Goal: Task Accomplishment & Management: Manage account settings

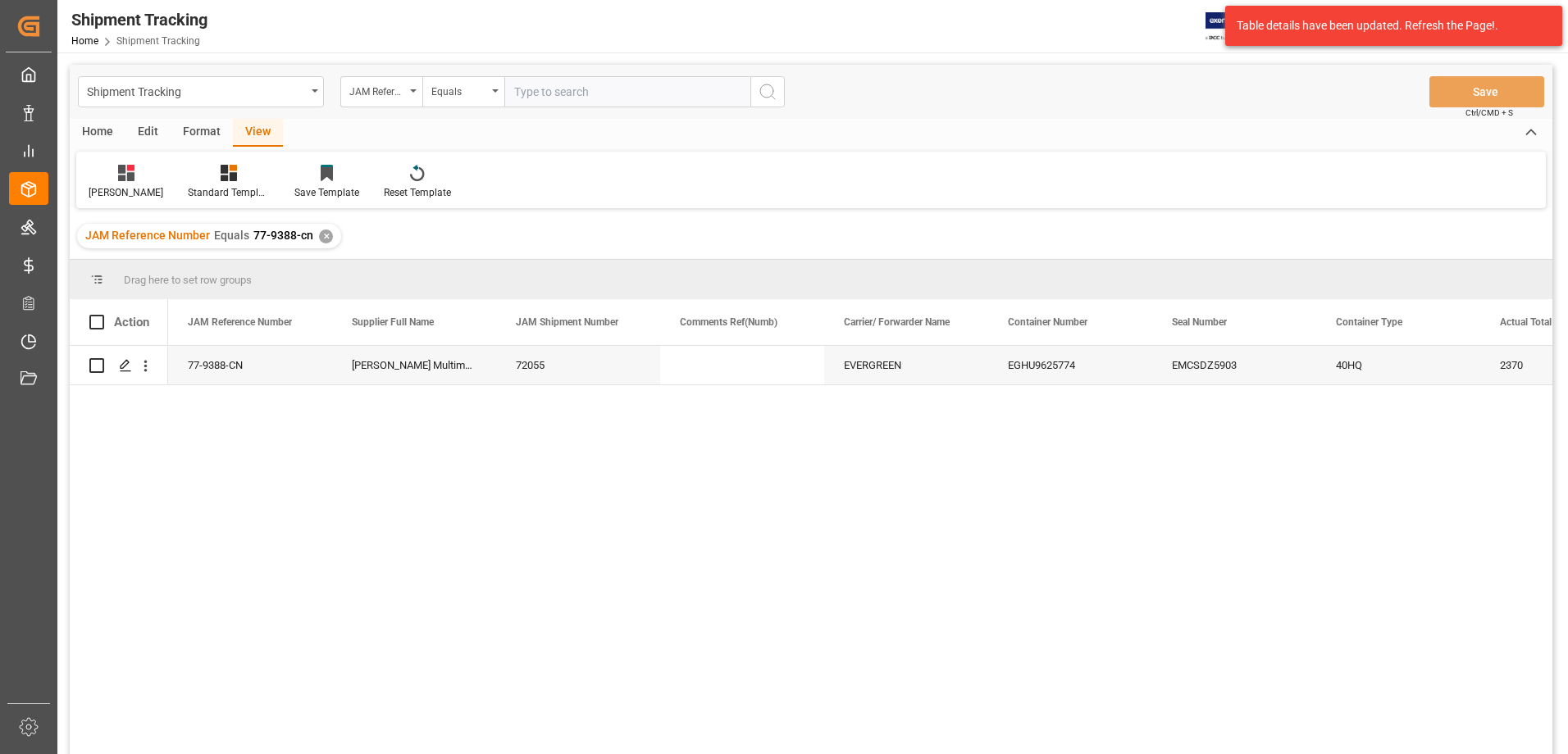
click at [622, 84] on input "text" at bounding box center [627, 92] width 246 height 31
type input "77-9356-cn"
click at [774, 94] on icon "search button" at bounding box center [767, 92] width 20 height 20
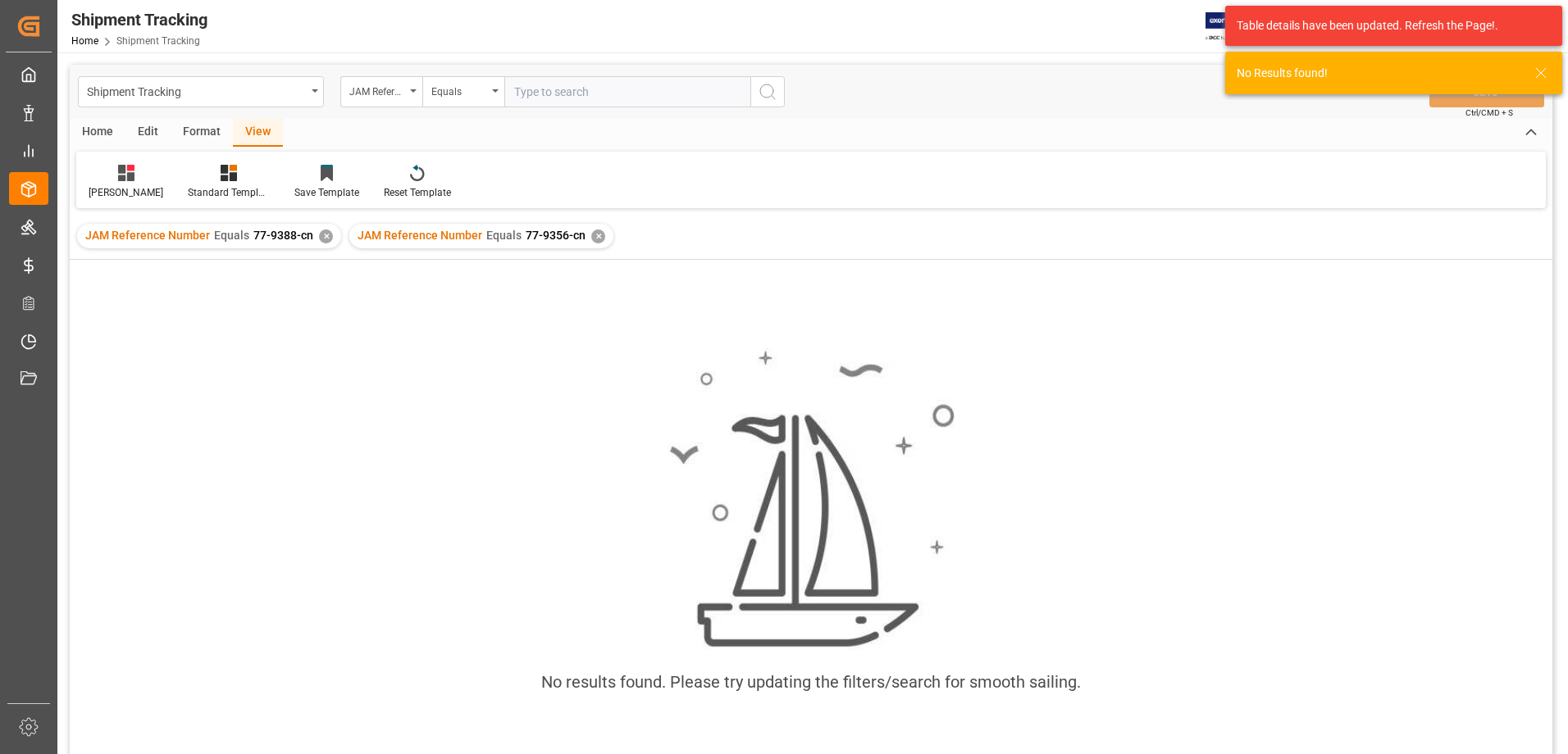
click at [319, 233] on div "✕" at bounding box center [325, 236] width 14 height 14
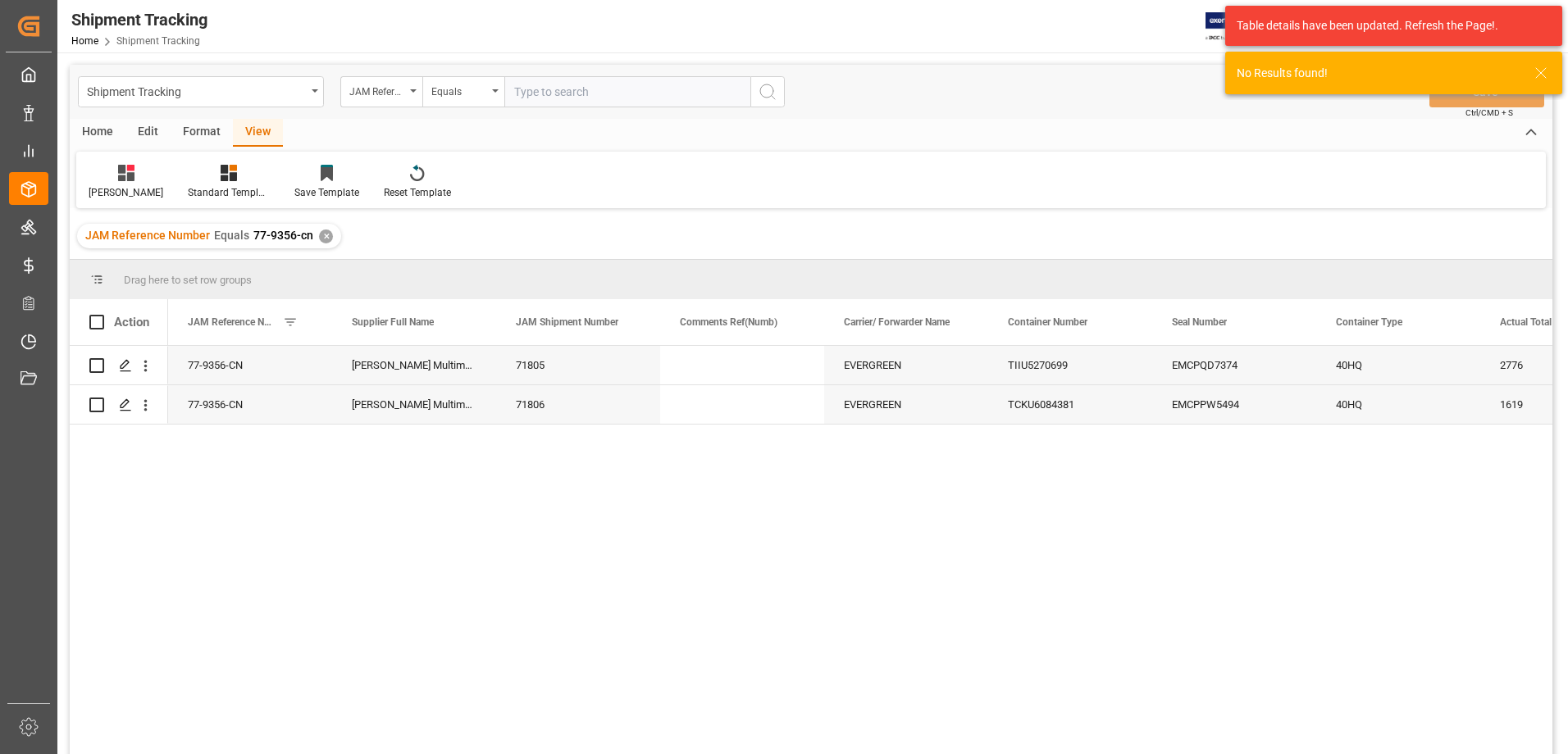
click at [322, 234] on div "✕" at bounding box center [325, 236] width 14 height 14
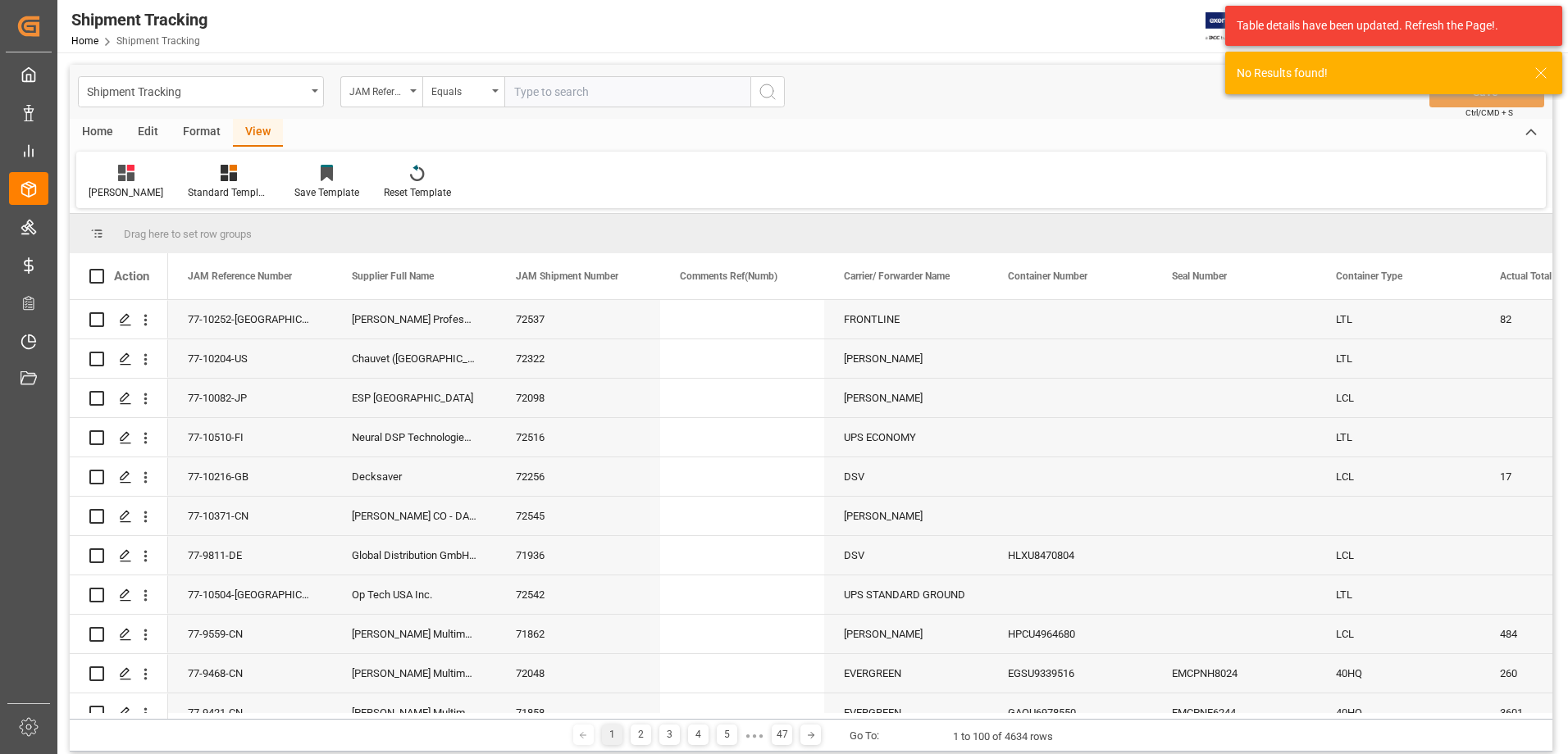
click at [612, 90] on input "text" at bounding box center [627, 92] width 246 height 31
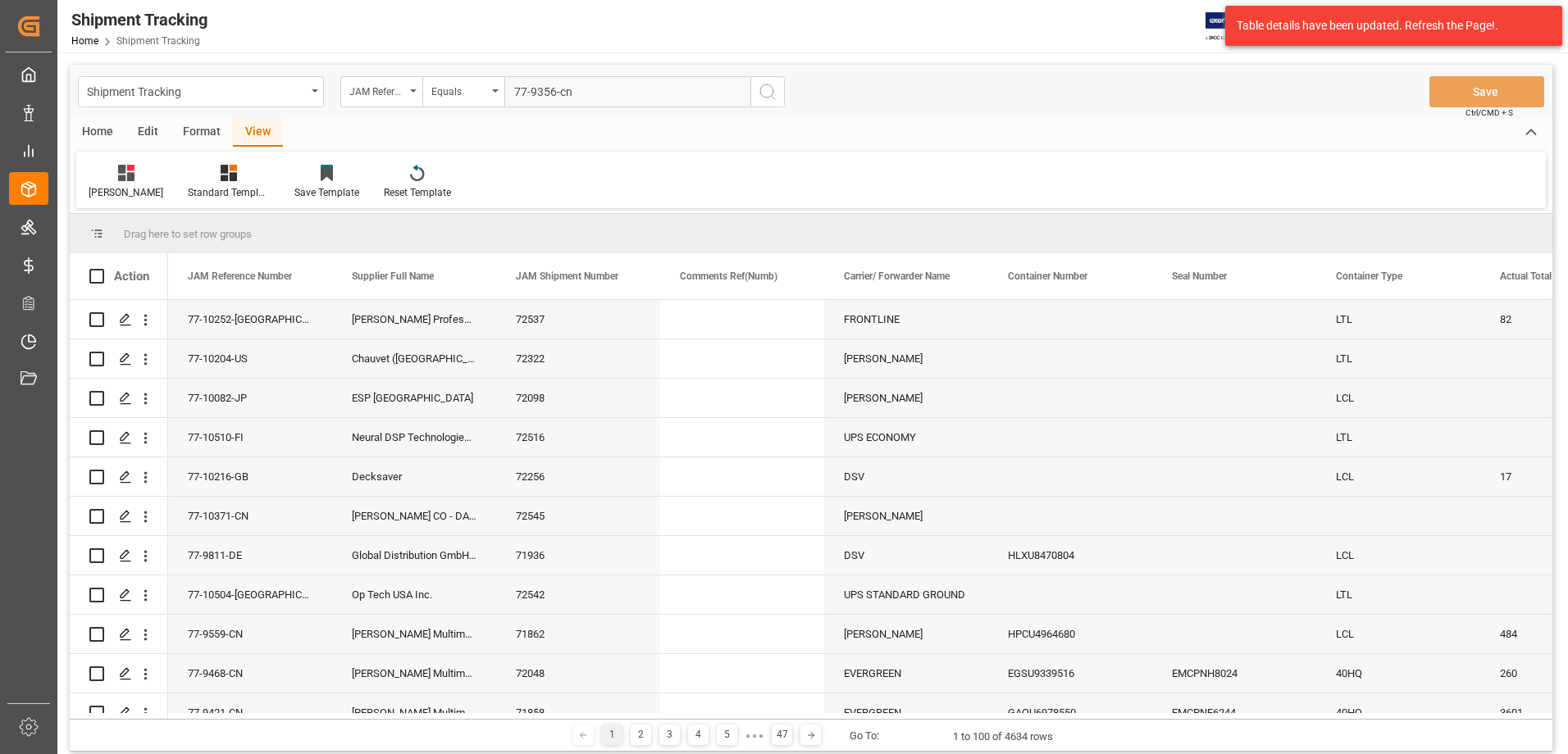
type input "77-9356-cn"
click at [765, 98] on icon "search button" at bounding box center [767, 92] width 20 height 20
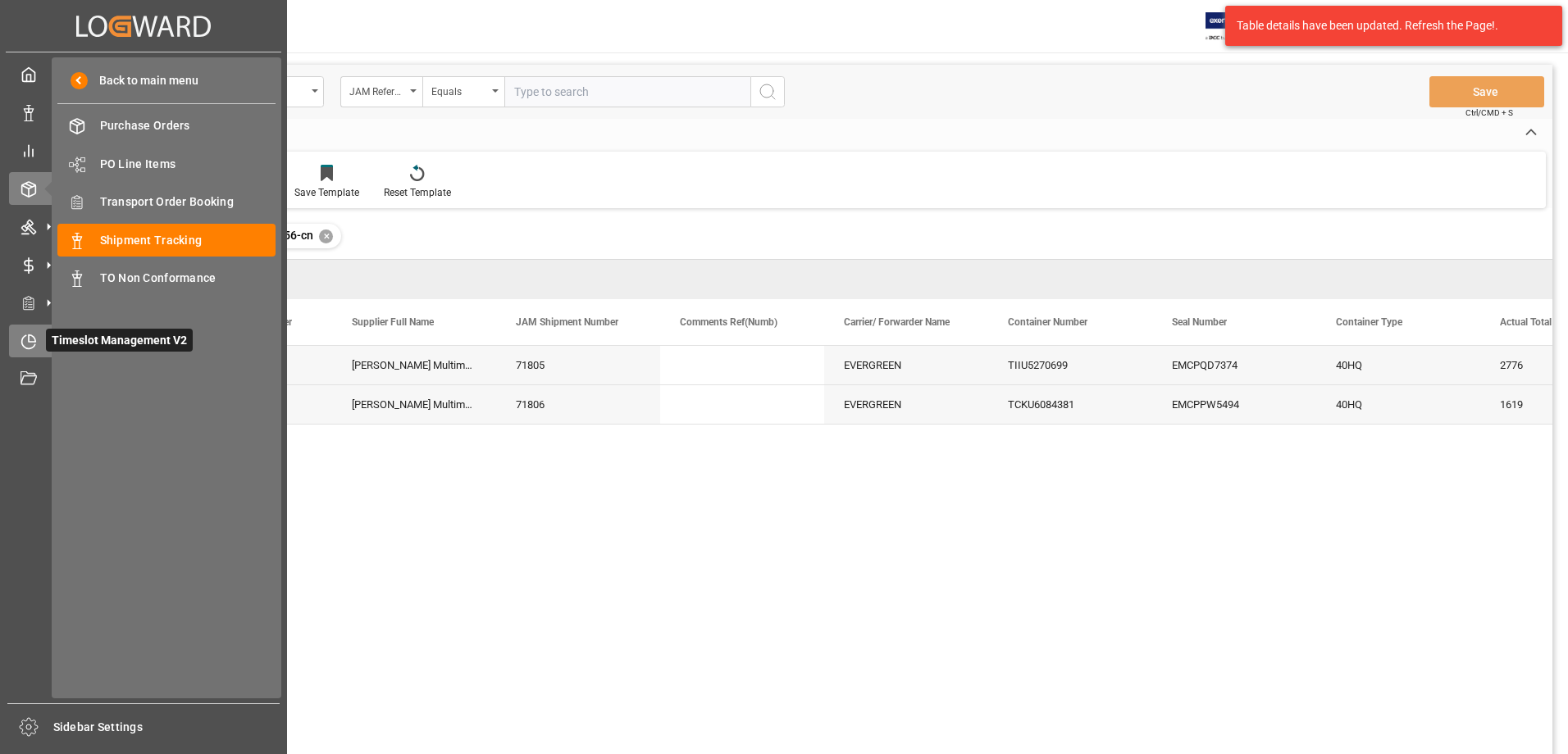
click at [29, 338] on icon at bounding box center [32, 337] width 6 height 6
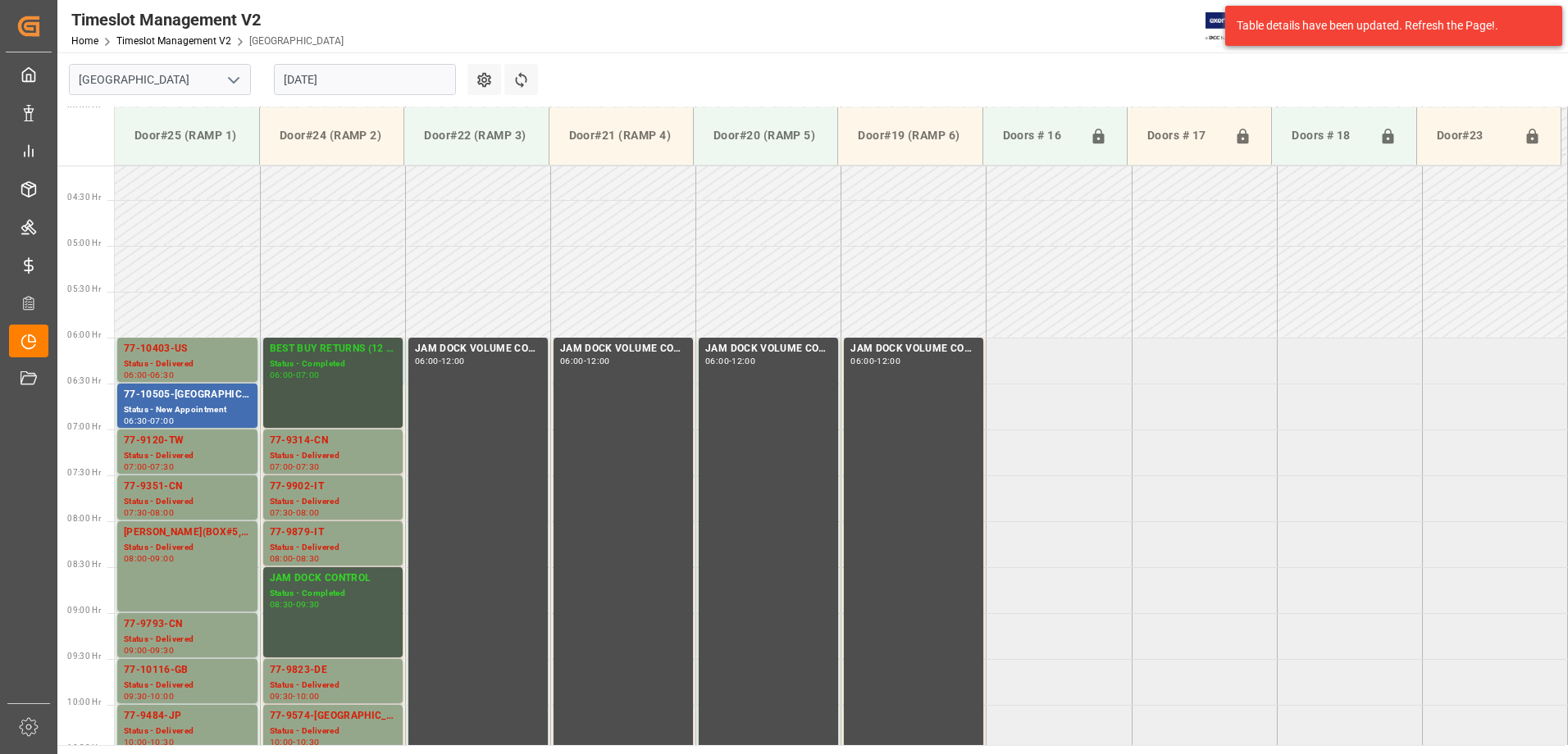
scroll to position [374, 0]
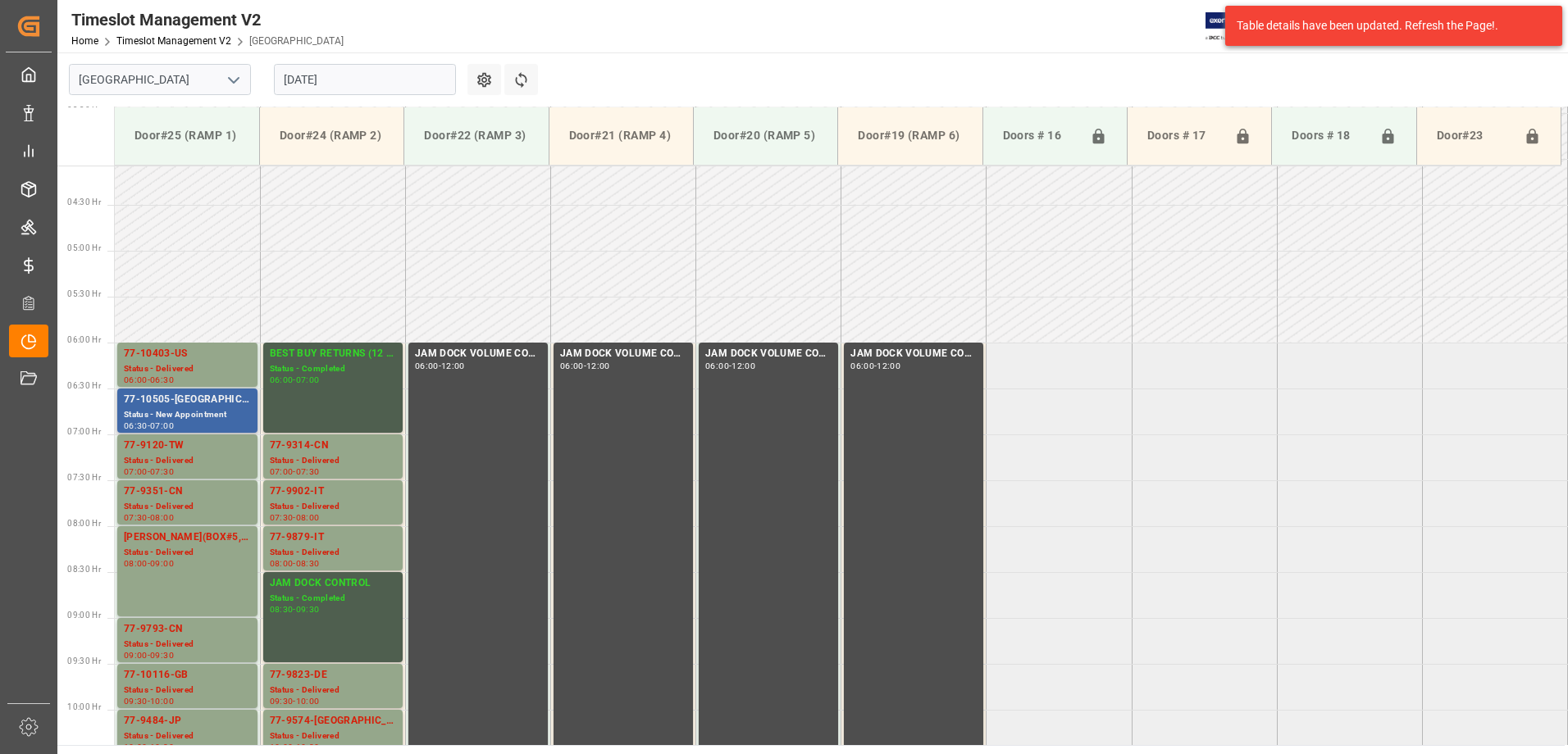
click at [187, 401] on div "77-10505-[GEOGRAPHIC_DATA]" at bounding box center [187, 400] width 127 height 16
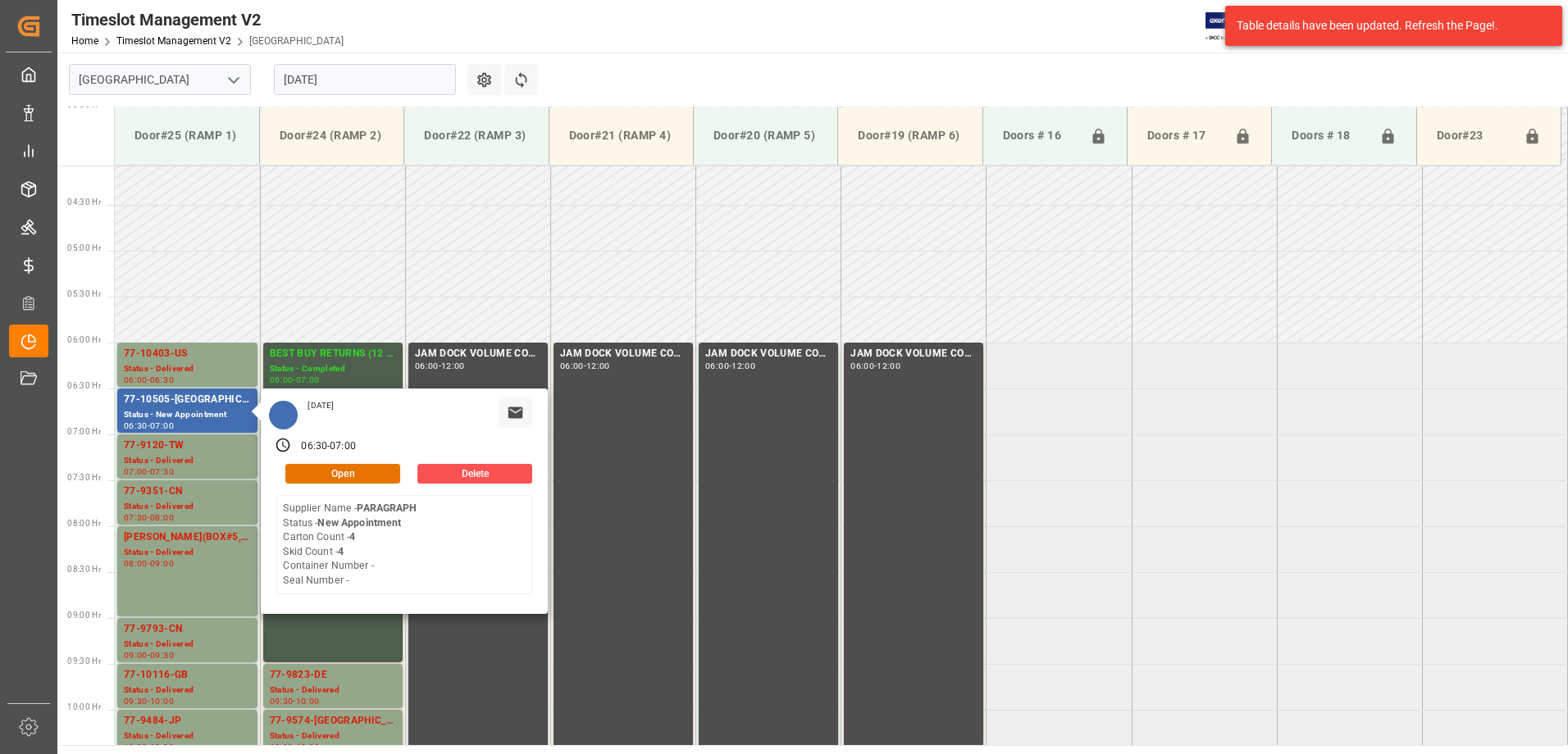
click at [359, 82] on input "[DATE]" at bounding box center [365, 79] width 182 height 31
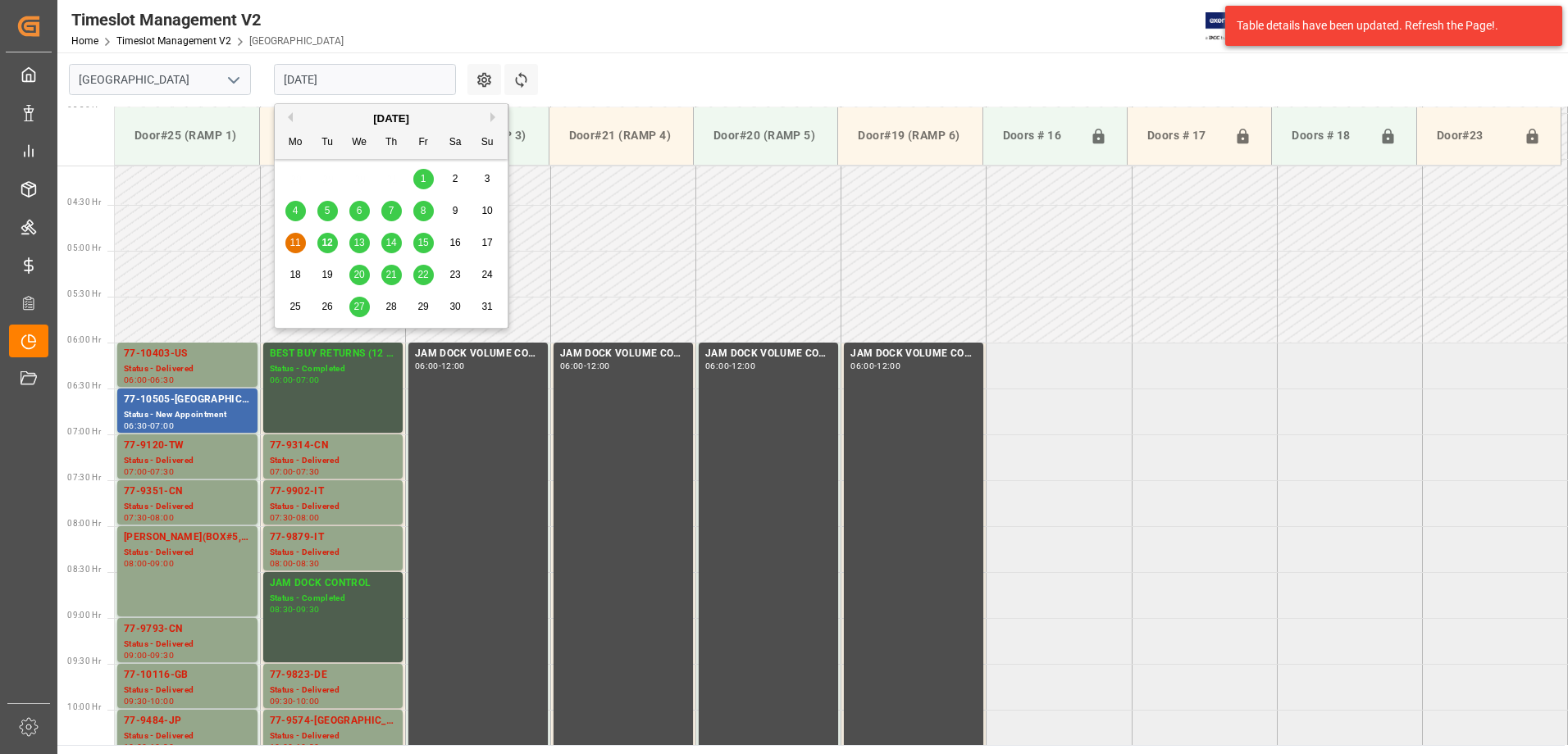
click at [325, 237] on span "12" at bounding box center [327, 242] width 11 height 12
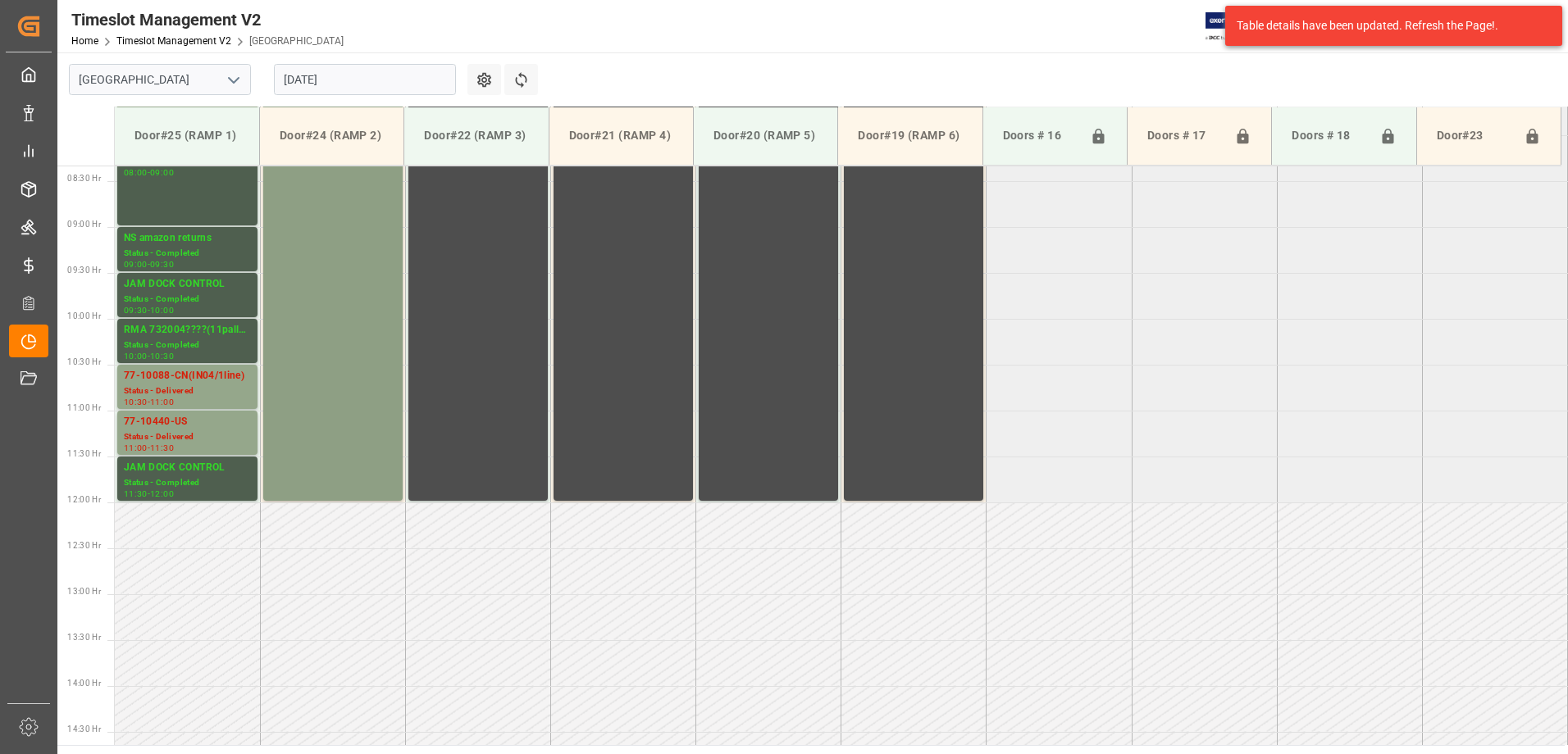
scroll to position [518, 0]
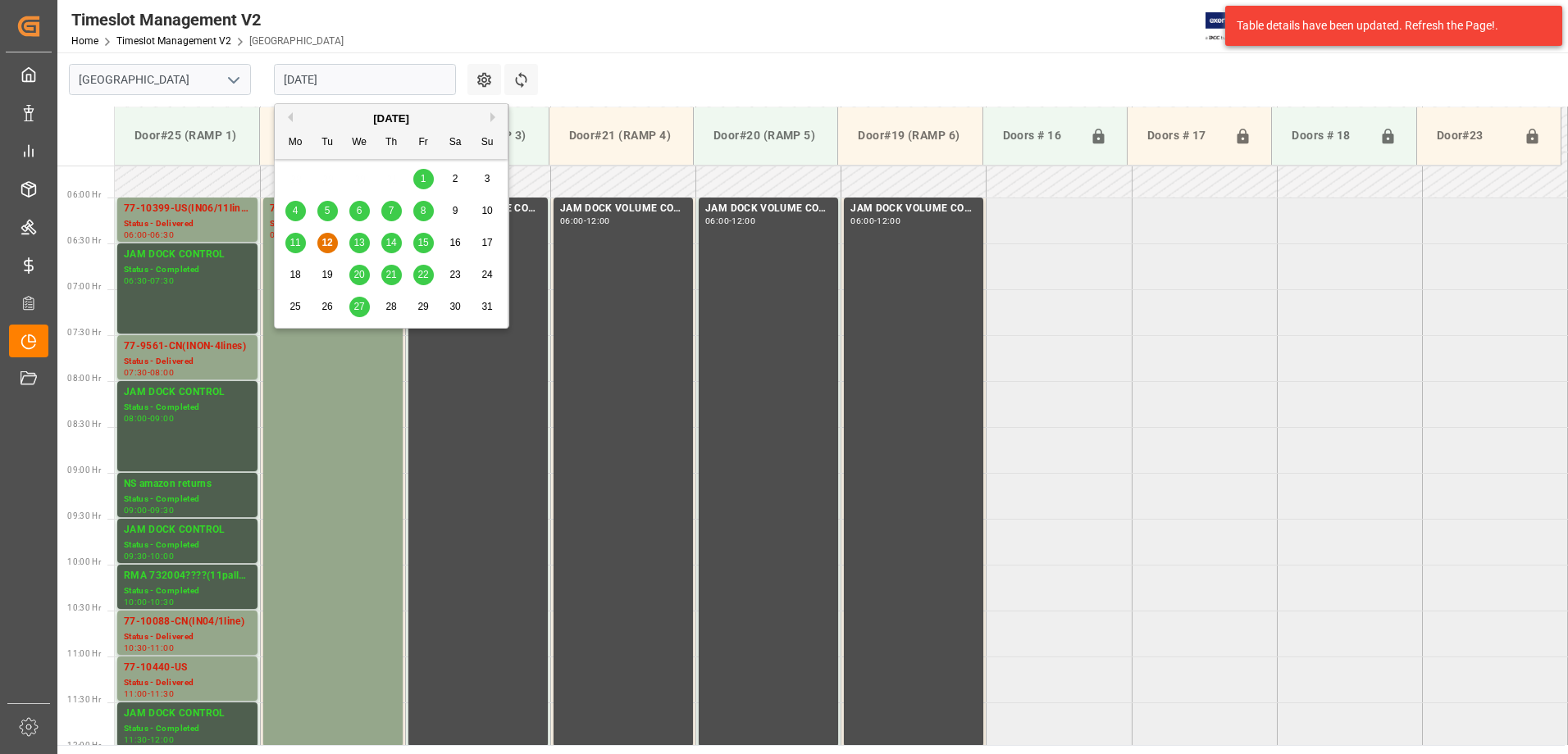
click at [358, 71] on input "[DATE]" at bounding box center [365, 79] width 182 height 31
click at [360, 247] on span "13" at bounding box center [359, 242] width 11 height 12
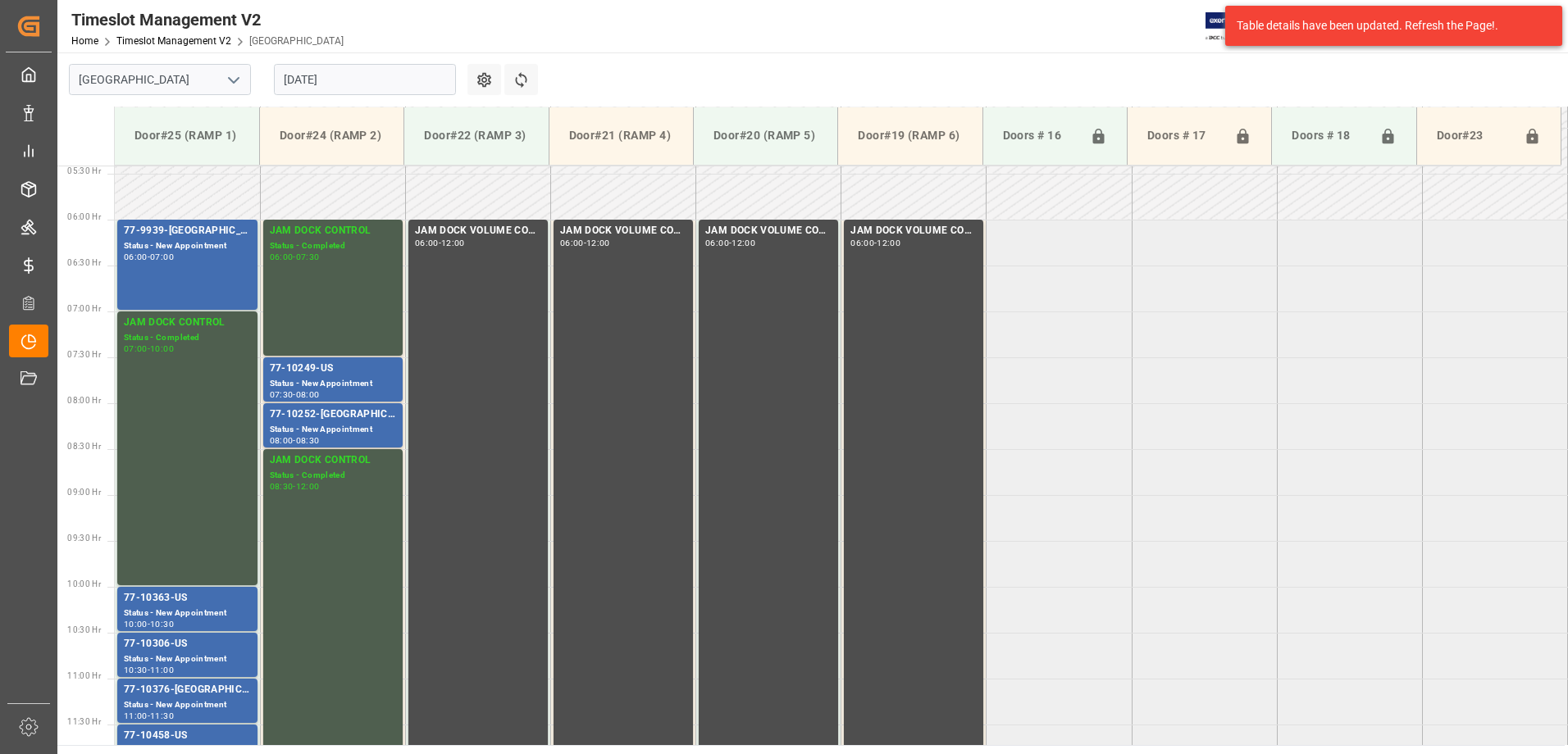
scroll to position [456, 0]
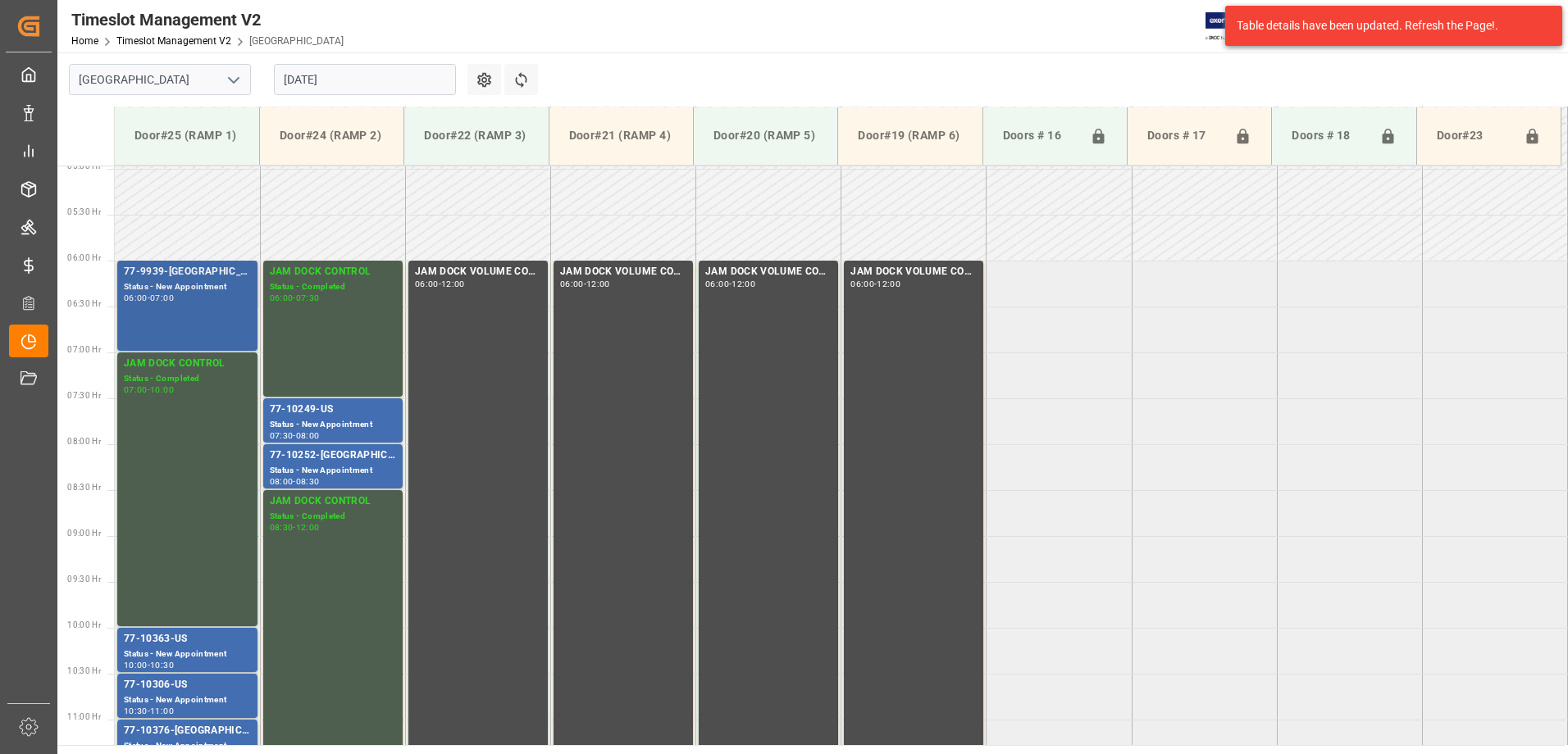
click at [193, 294] on div "06:00 - 07:00" at bounding box center [187, 298] width 127 height 9
click at [338, 417] on div "Status - New Appointment" at bounding box center [332, 424] width 126 height 14
click at [310, 459] on div "77-10252-[GEOGRAPHIC_DATA]" at bounding box center [332, 456] width 126 height 16
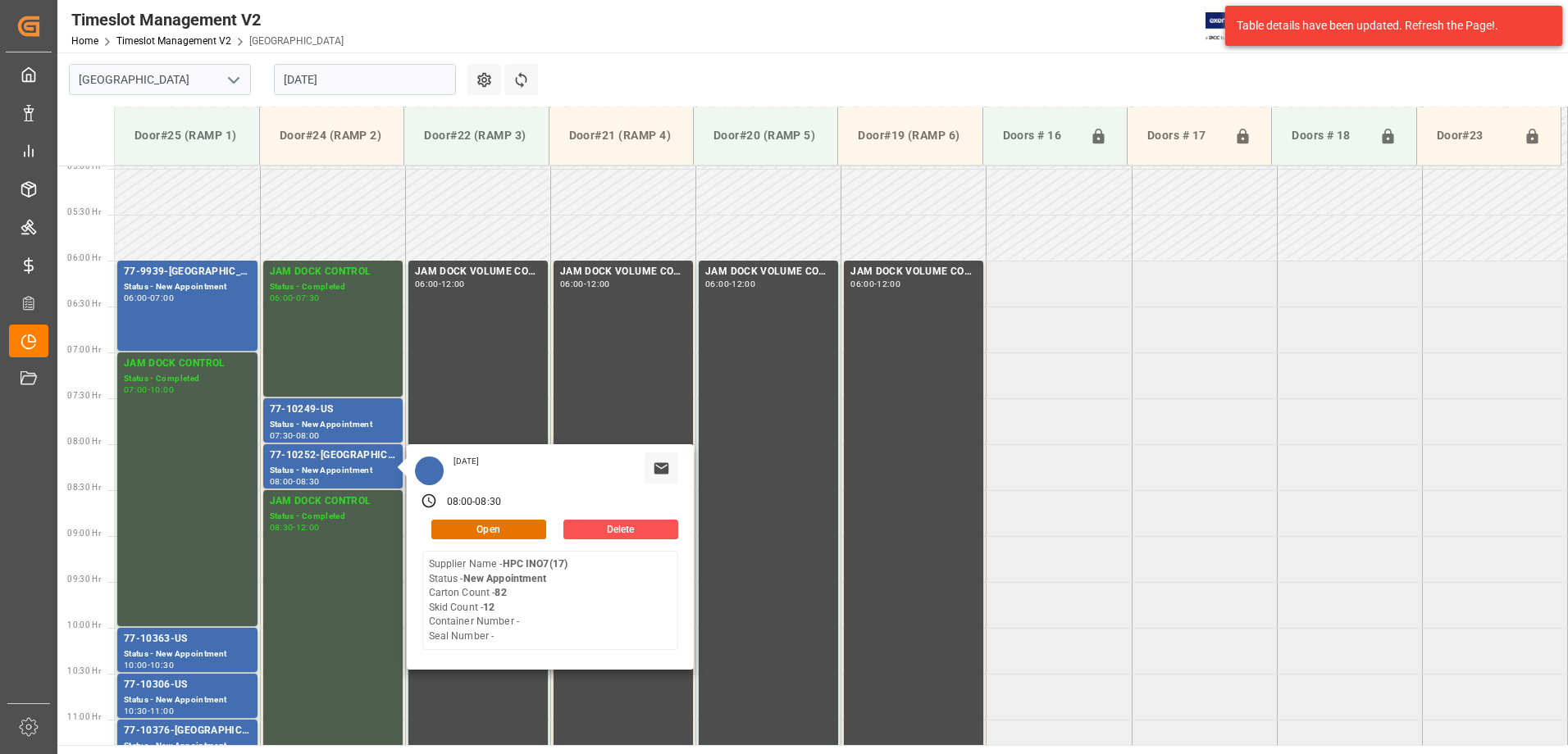
scroll to position [538, 0]
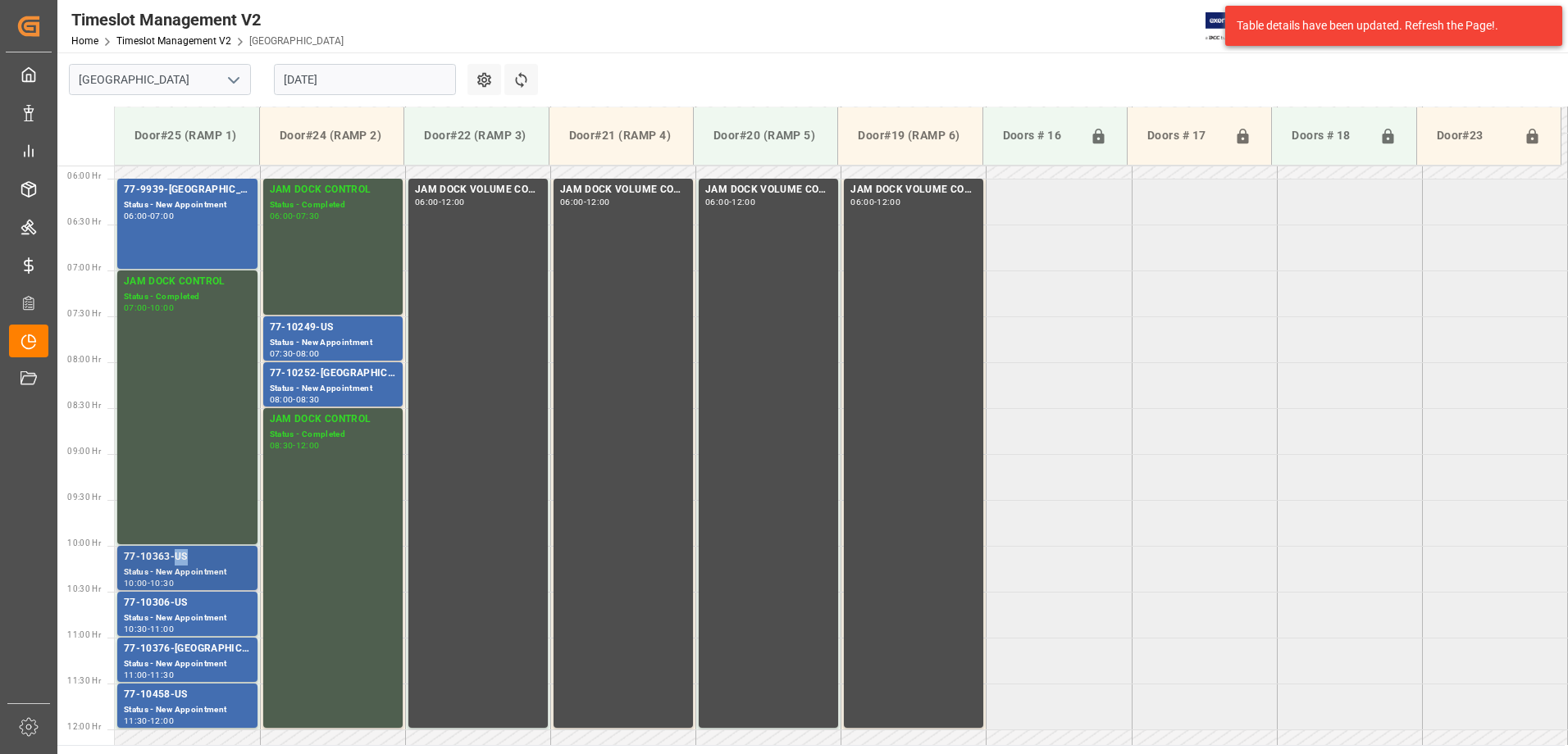
click at [182, 550] on div "77-10363-US" at bounding box center [187, 558] width 127 height 16
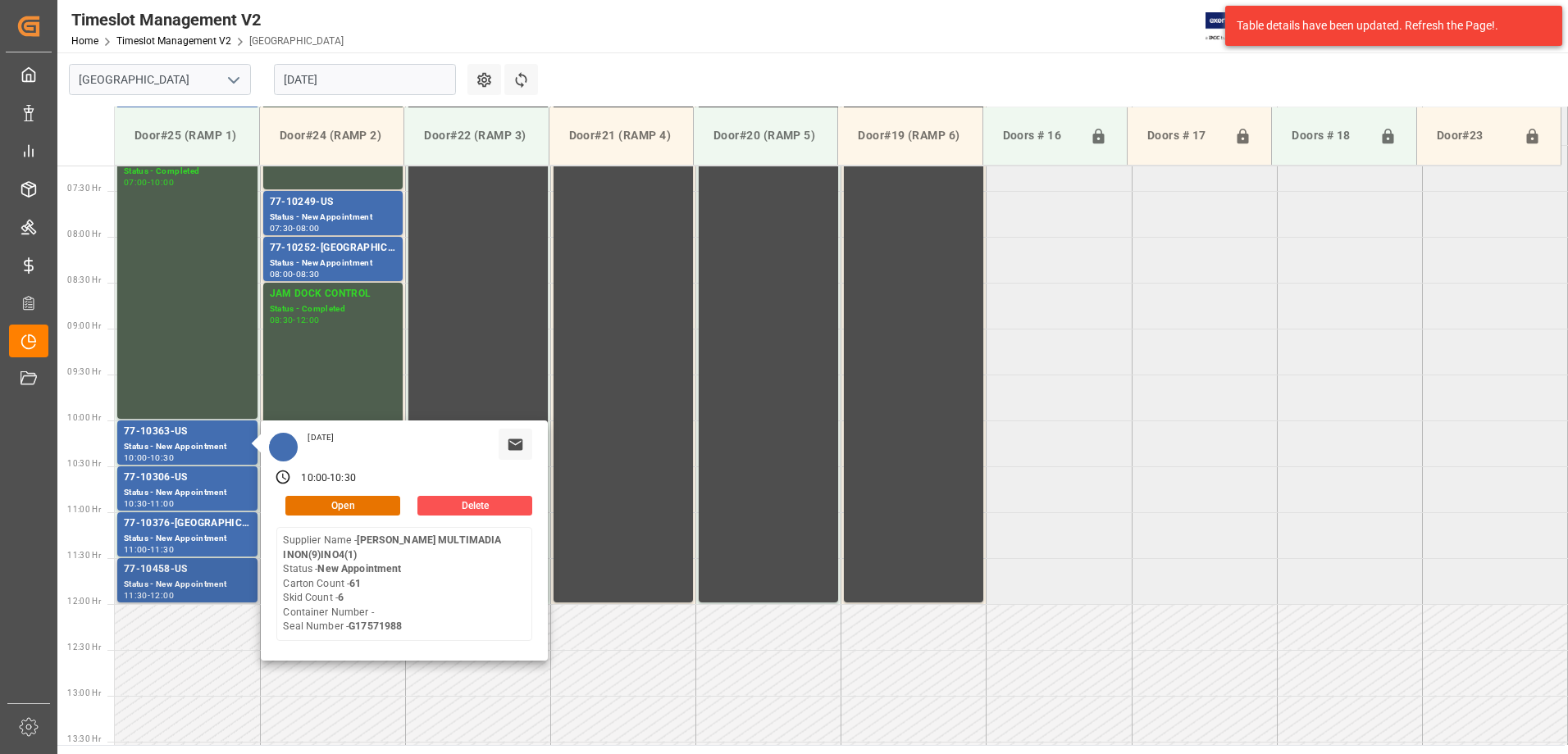
scroll to position [701, 0]
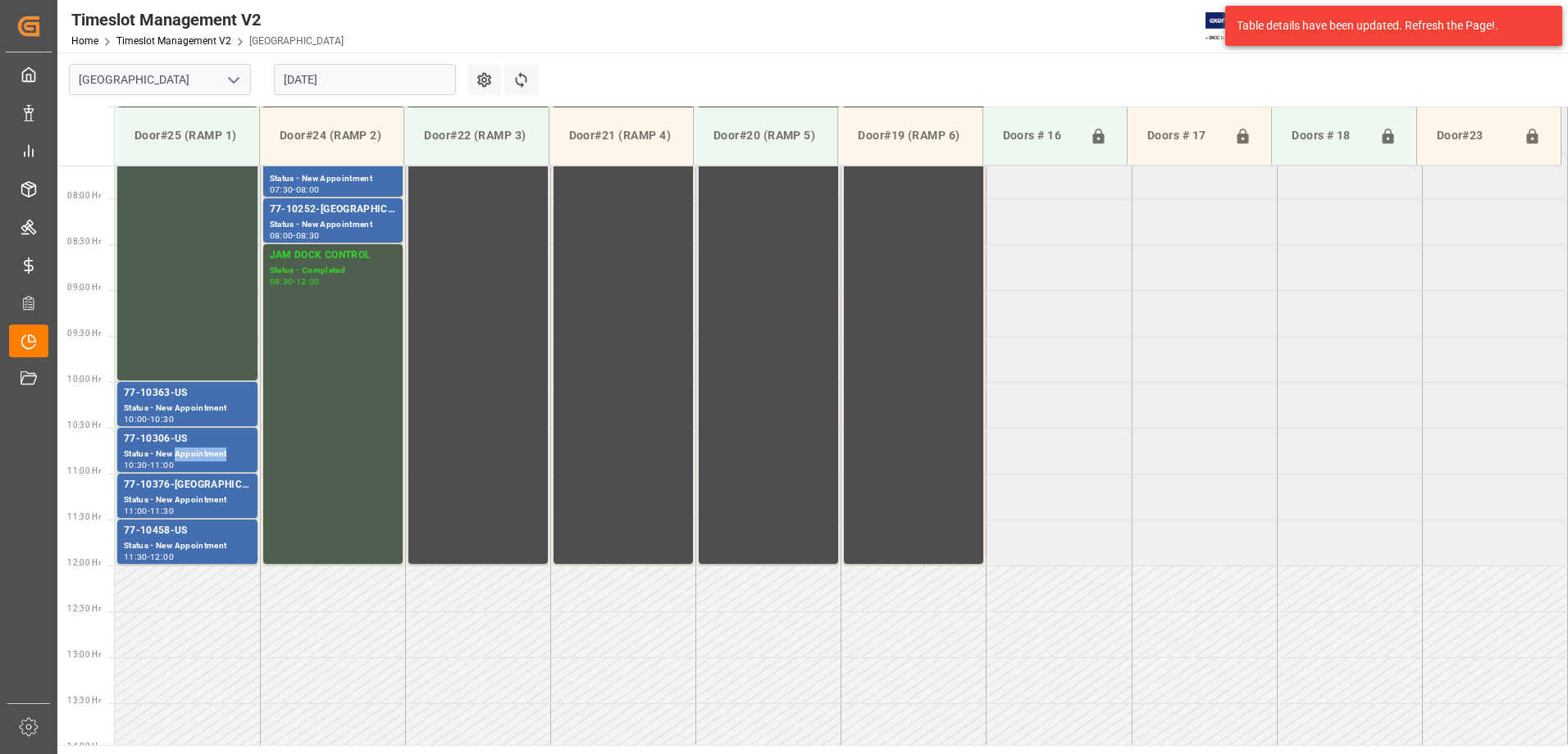
click at [221, 450] on div "Status - New Appointment" at bounding box center [187, 454] width 127 height 14
click at [202, 498] on div "Status - New Appointment" at bounding box center [187, 499] width 127 height 14
click at [223, 537] on div "77-10458-US" at bounding box center [187, 531] width 127 height 16
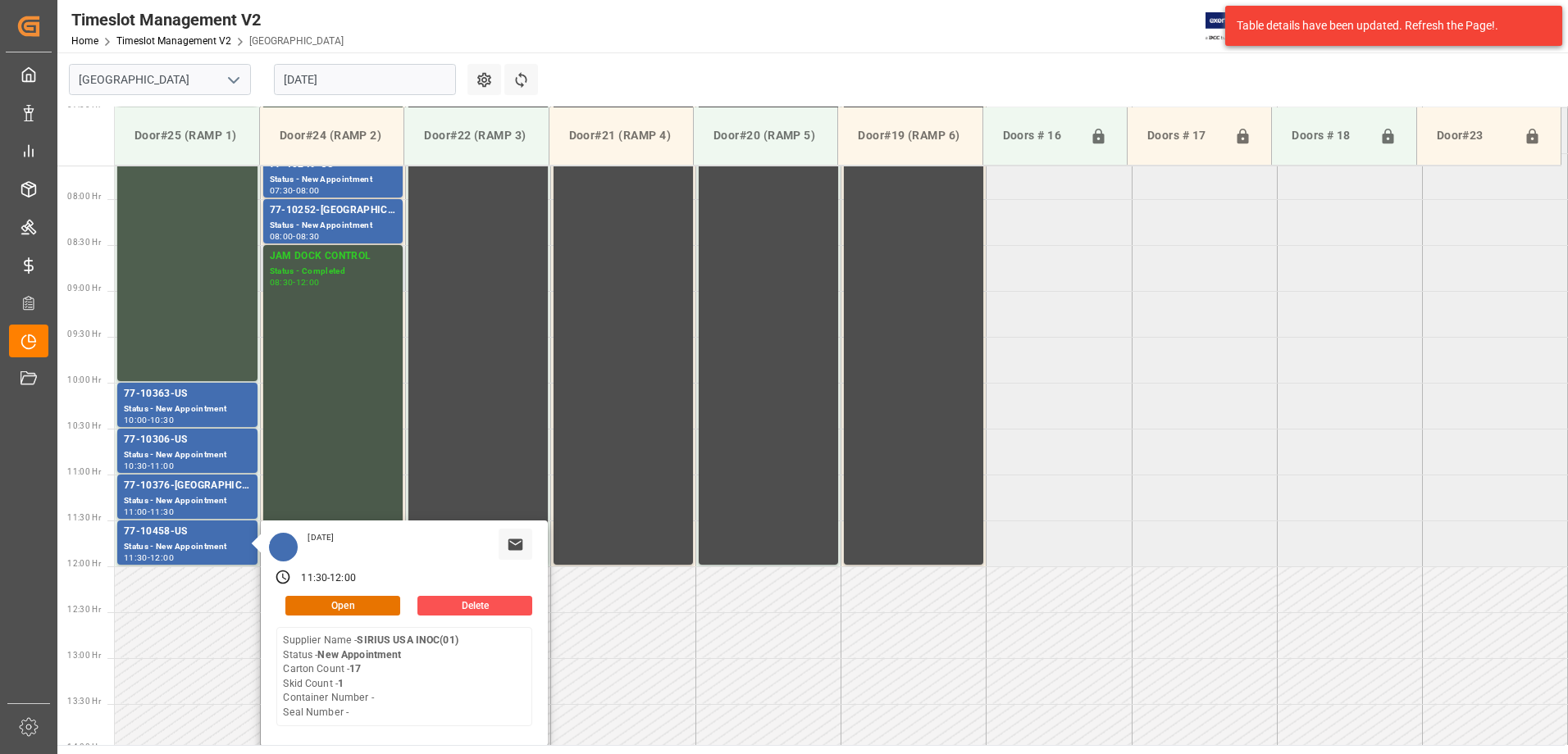
scroll to position [456, 0]
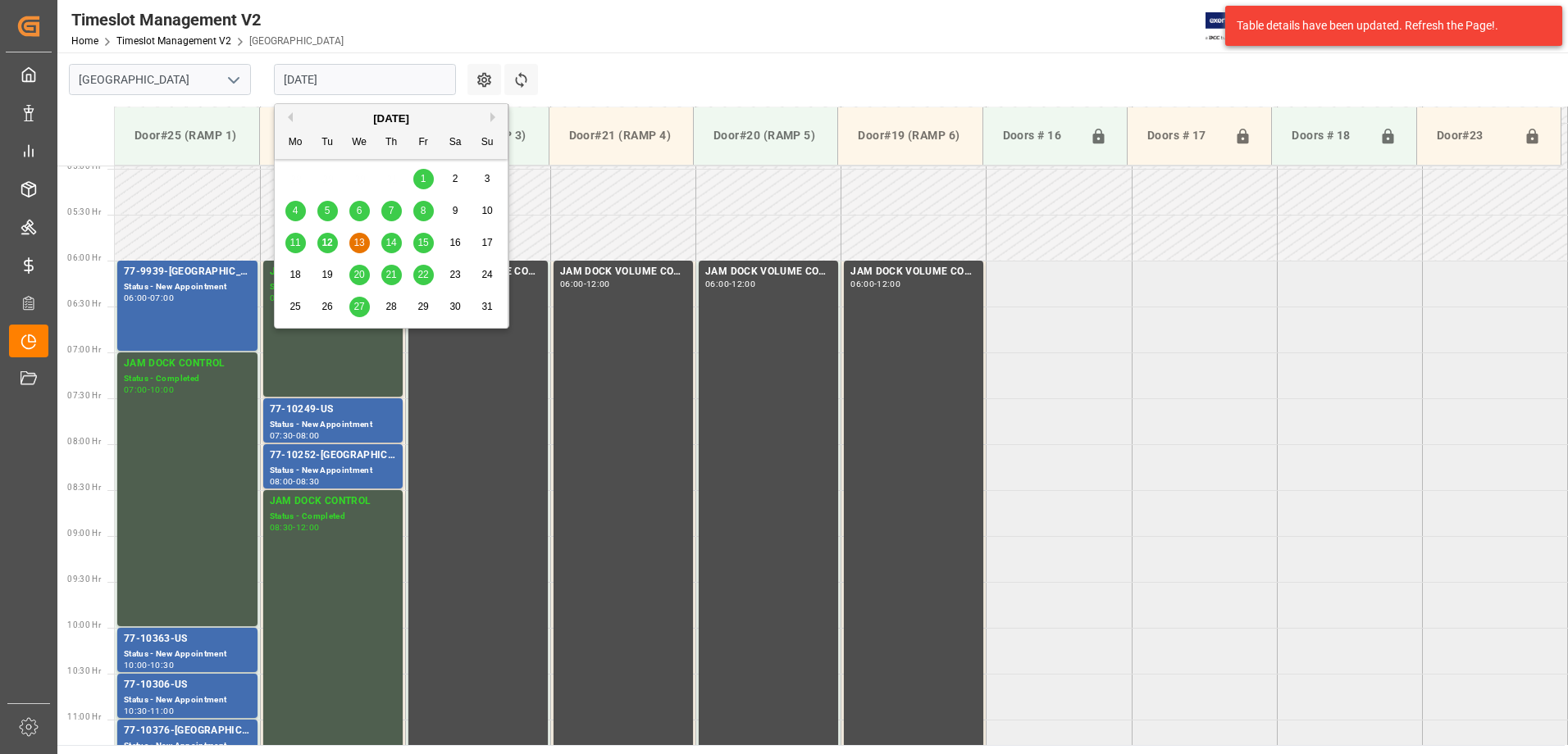
click at [352, 84] on input "[DATE]" at bounding box center [365, 79] width 182 height 31
click at [394, 243] on span "14" at bounding box center [390, 242] width 11 height 12
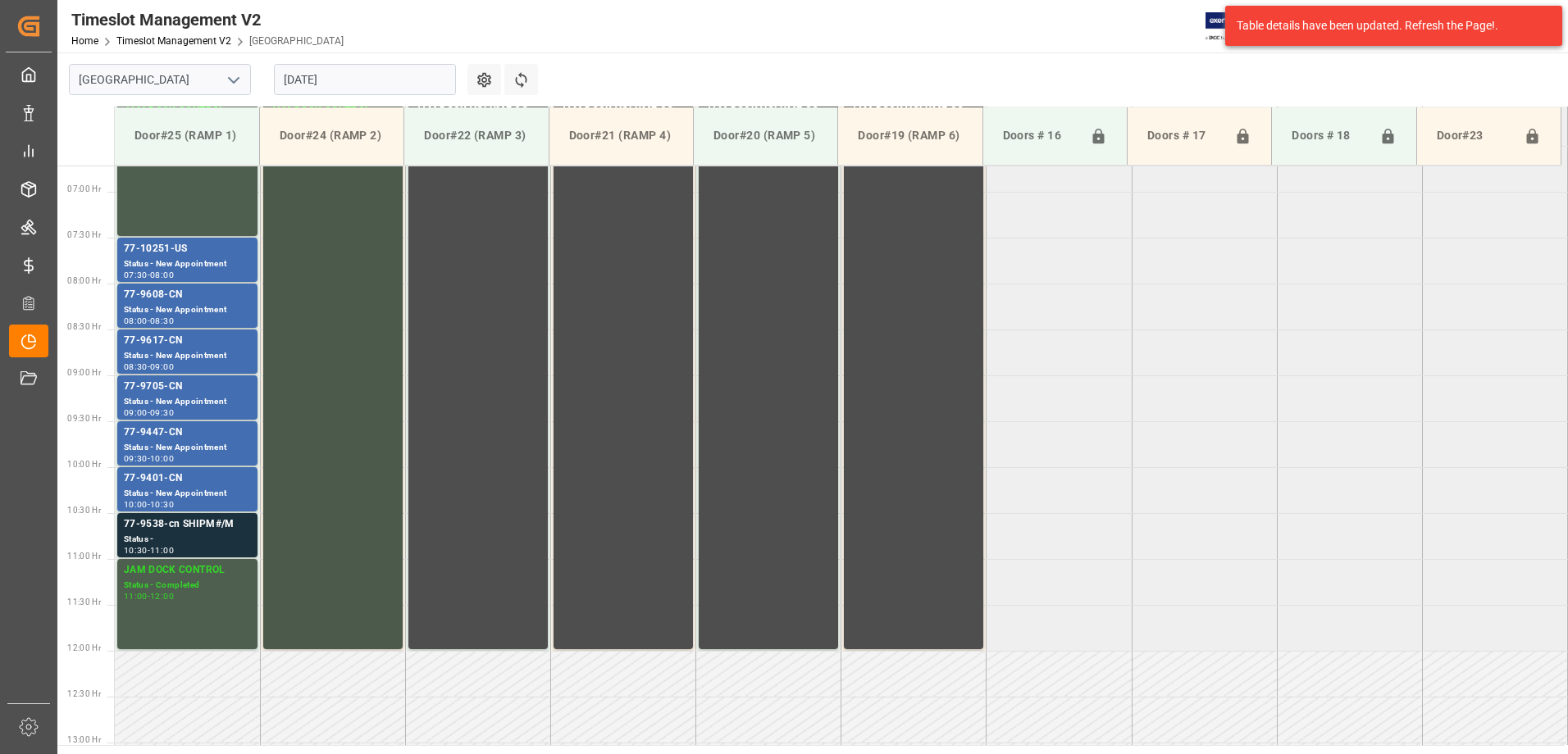
scroll to position [619, 0]
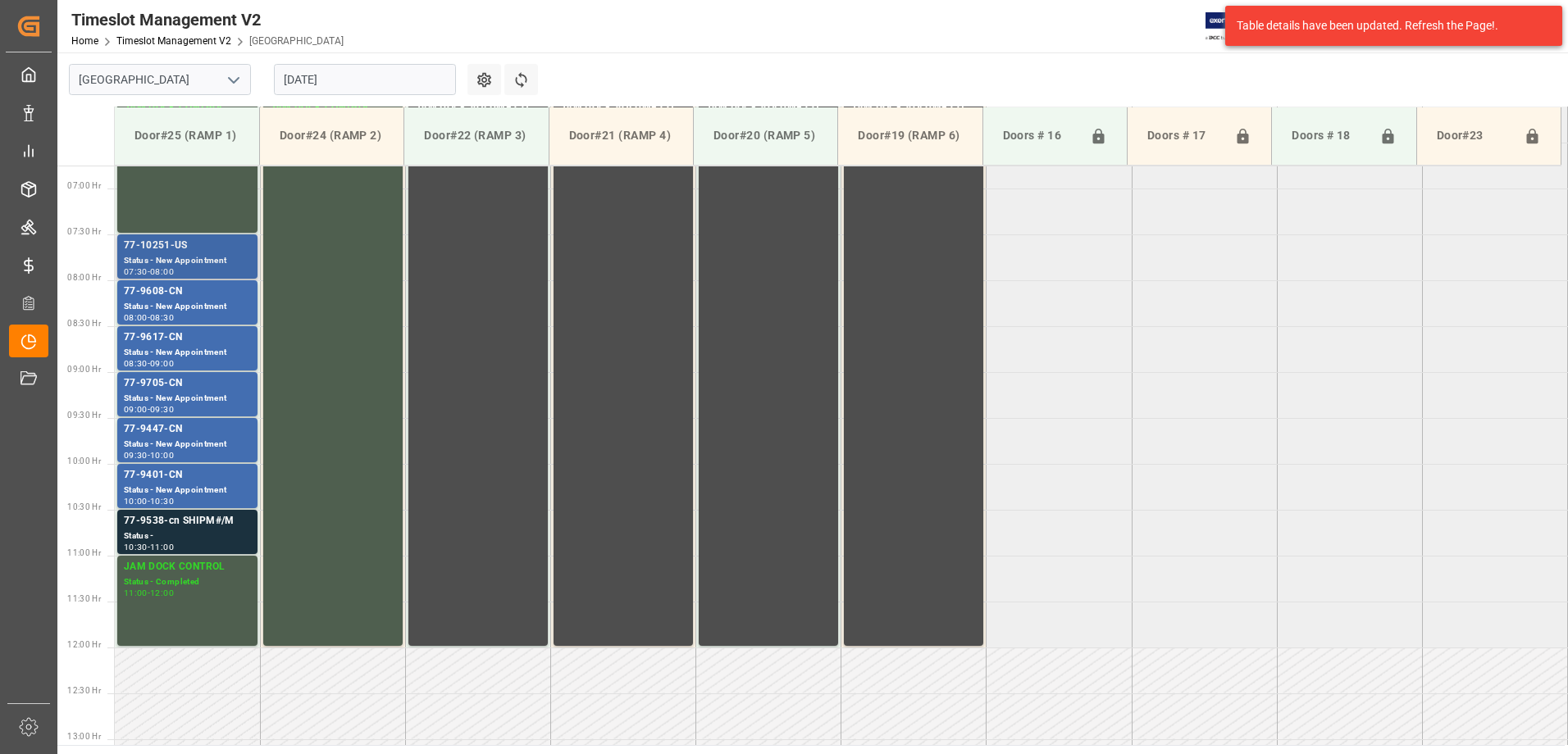
click at [213, 251] on div "77-10251-US" at bounding box center [187, 246] width 127 height 16
click at [210, 295] on div "77-9608-CN" at bounding box center [187, 292] width 127 height 16
click at [229, 349] on div "Status - New Appointment" at bounding box center [187, 352] width 127 height 14
click at [236, 396] on div "Status - New Appointment" at bounding box center [187, 398] width 127 height 14
click at [241, 434] on div "77-9447-CN" at bounding box center [187, 429] width 127 height 16
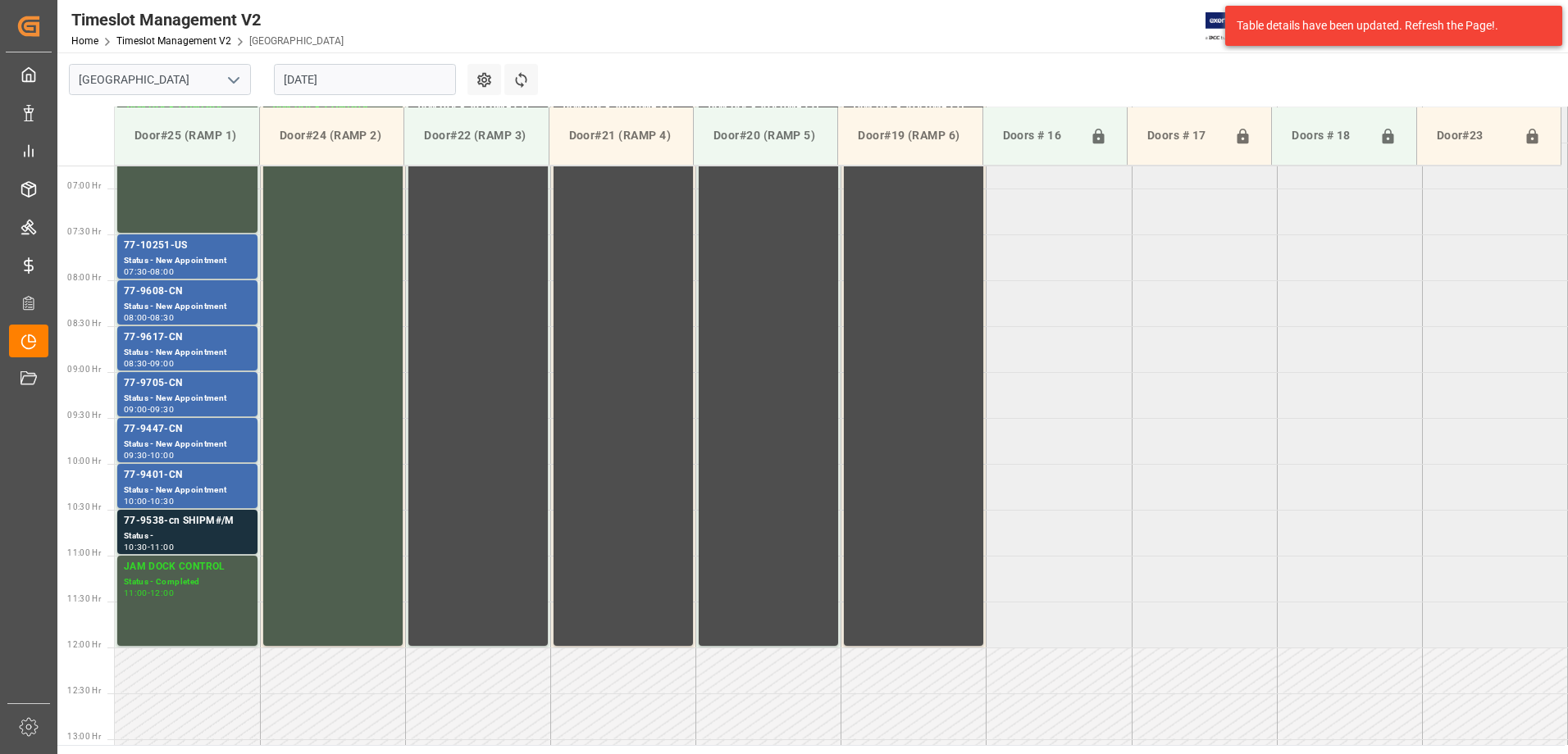
click at [232, 476] on div "77-9401-CN" at bounding box center [187, 476] width 127 height 16
